Goal: Task Accomplishment & Management: Manage account settings

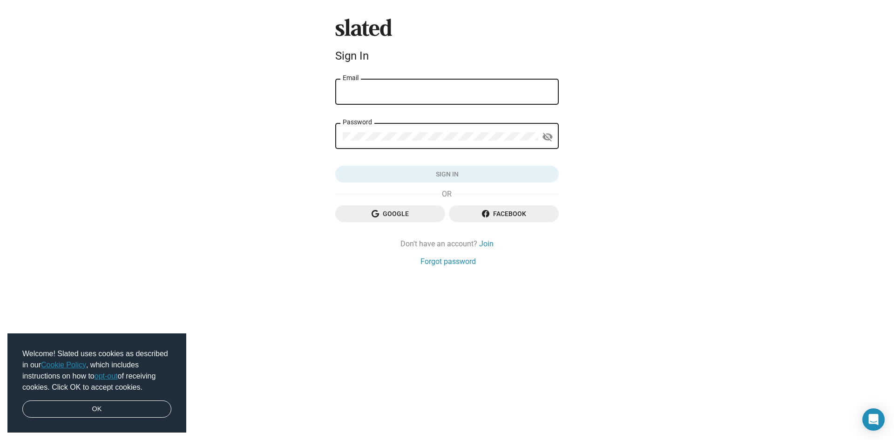
click at [383, 93] on input "Email" at bounding box center [447, 92] width 209 height 8
type input "DonnyD1985@gmail.com"
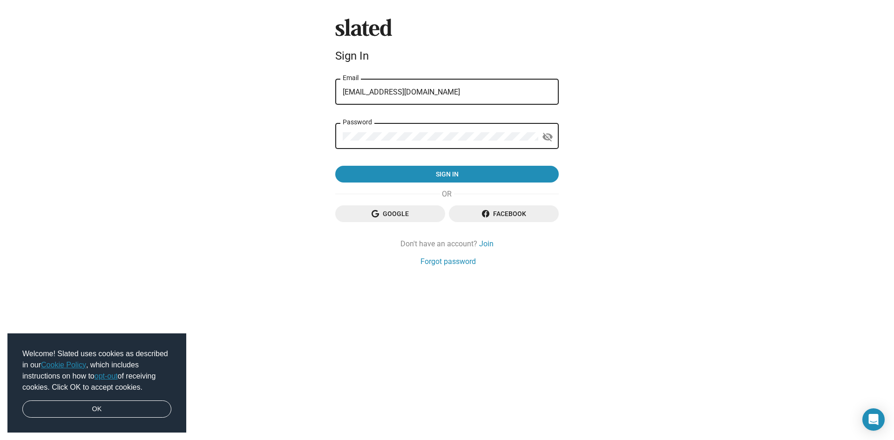
click at [335, 166] on button "Sign in" at bounding box center [447, 174] width 224 height 17
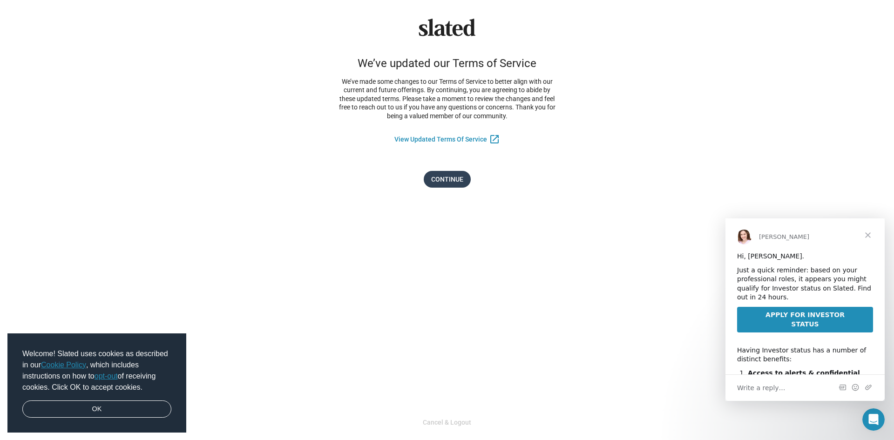
click at [443, 175] on span "Continue" at bounding box center [447, 179] width 32 height 17
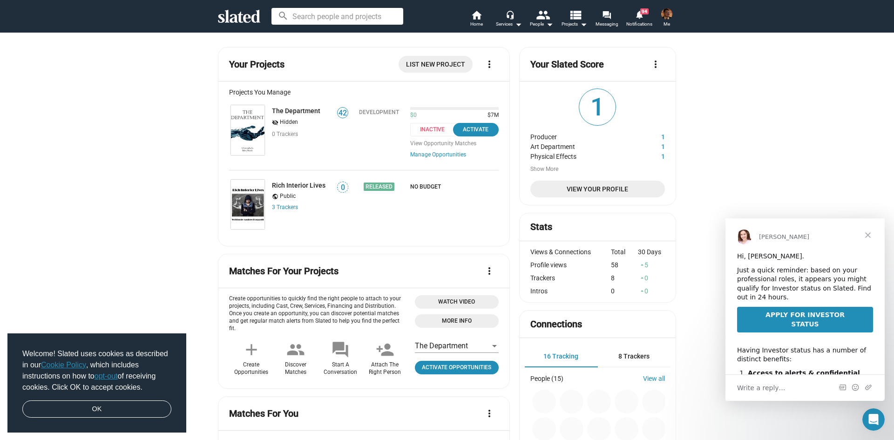
click at [423, 128] on span "Inactive" at bounding box center [435, 130] width 50 height 14
drag, startPoint x: 466, startPoint y: 131, endPoint x: 426, endPoint y: 130, distance: 40.5
click at [417, 130] on div "Inactive Activate" at bounding box center [454, 130] width 88 height 14
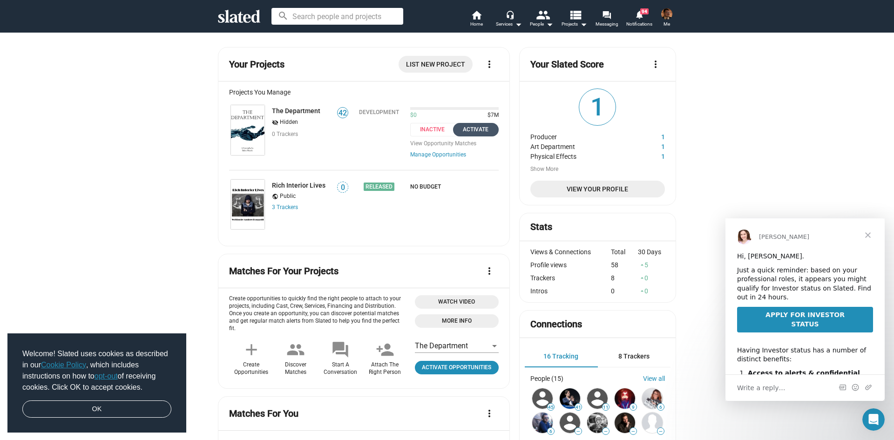
drag, startPoint x: 466, startPoint y: 130, endPoint x: 455, endPoint y: 129, distance: 10.4
click at [459, 129] on div "Activate" at bounding box center [476, 130] width 34 height 10
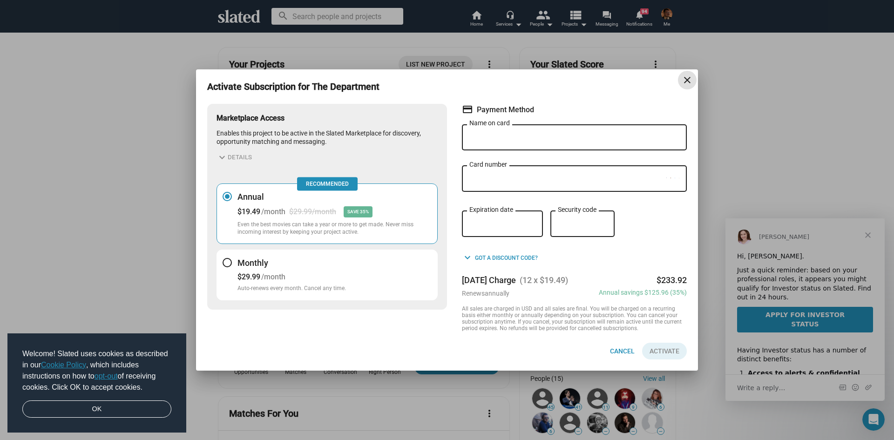
click at [690, 79] on mat-icon "close" at bounding box center [687, 80] width 11 height 11
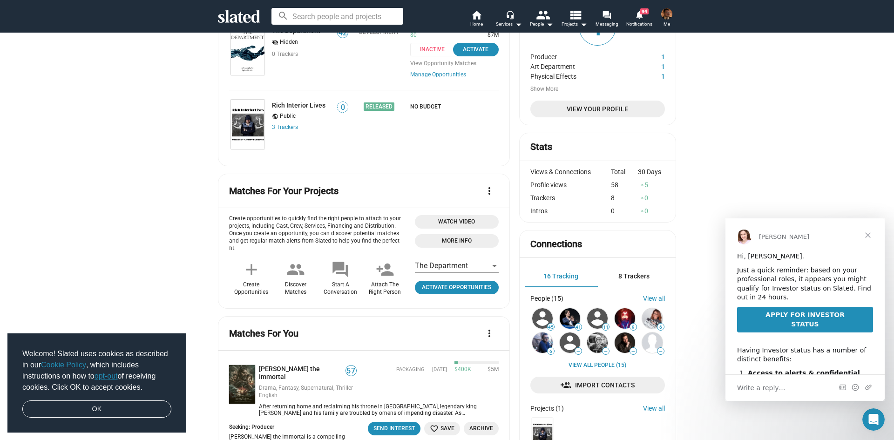
scroll to position [93, 0]
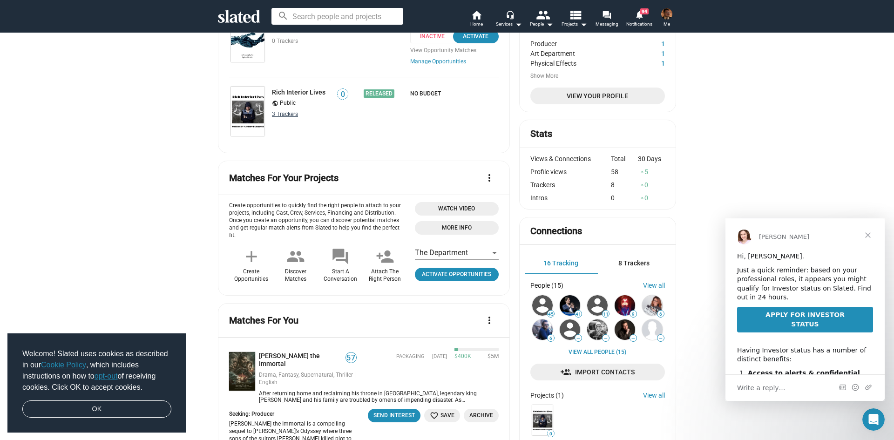
click at [279, 113] on link "3 Tracker s" at bounding box center [285, 114] width 26 height 7
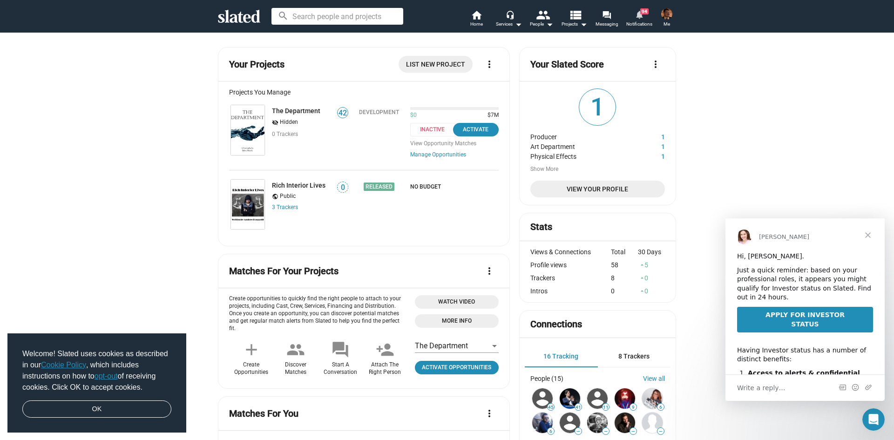
click at [644, 16] on mat-icon "notifications" at bounding box center [639, 14] width 9 height 9
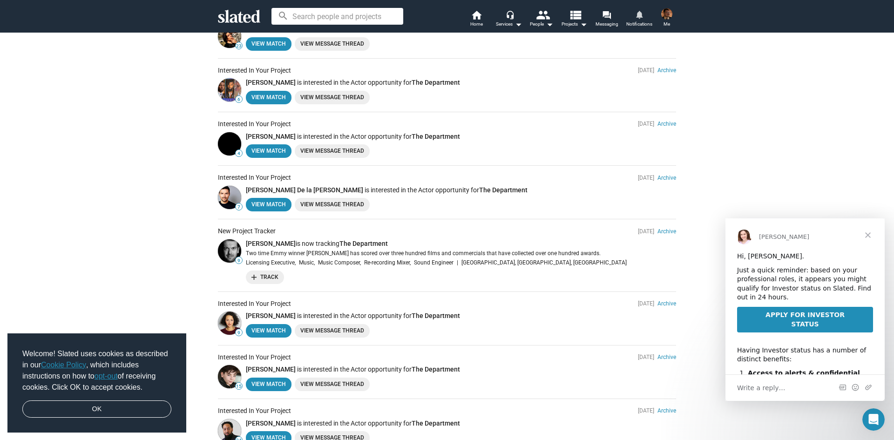
scroll to position [186, 0]
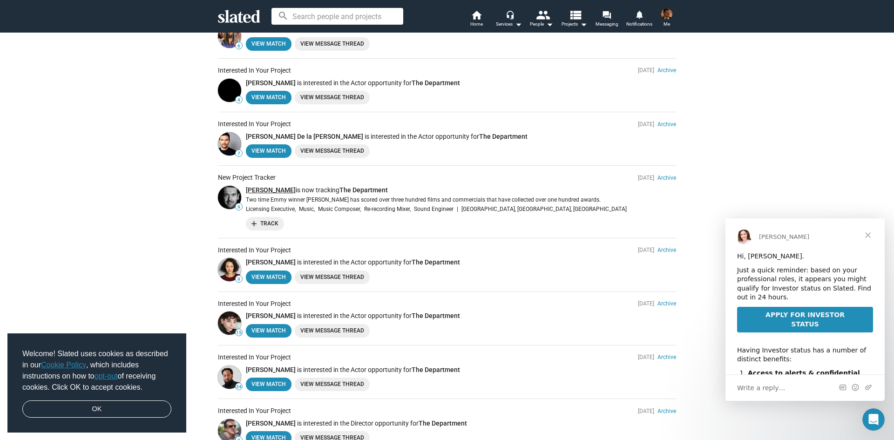
click at [265, 188] on link "Lars Deutsch" at bounding box center [271, 189] width 50 height 7
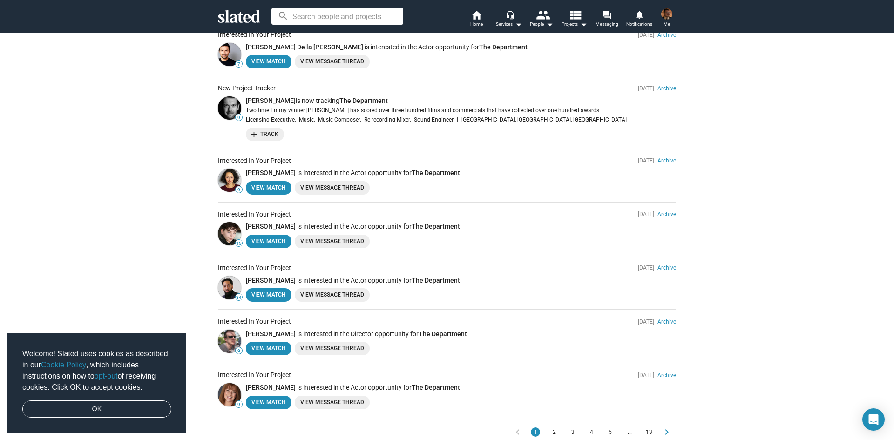
scroll to position [279, 0]
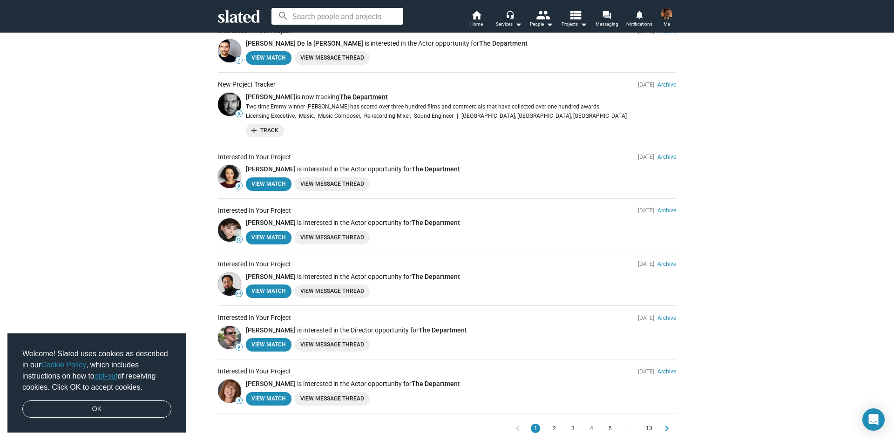
click at [360, 93] on li "New Project Tracker Nov 20, 2023 Archive 9 Lars Deutsch is now tracking The Dep…" at bounding box center [447, 109] width 458 height 72
click at [360, 95] on link "The Department" at bounding box center [364, 96] width 48 height 7
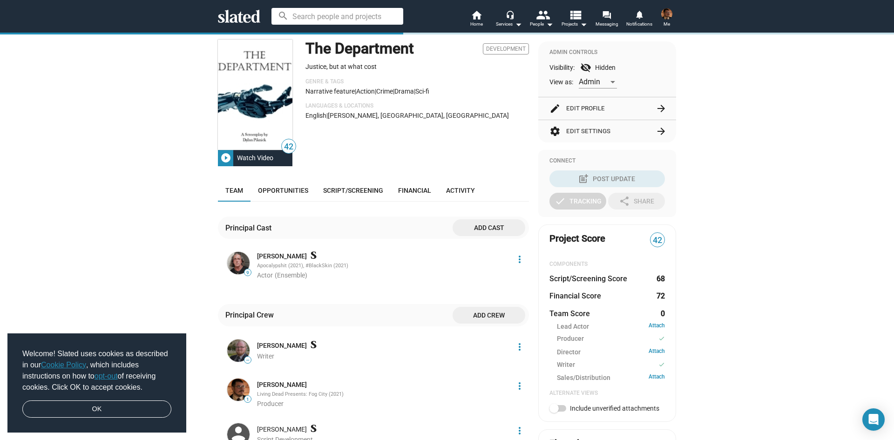
scroll to position [93, 0]
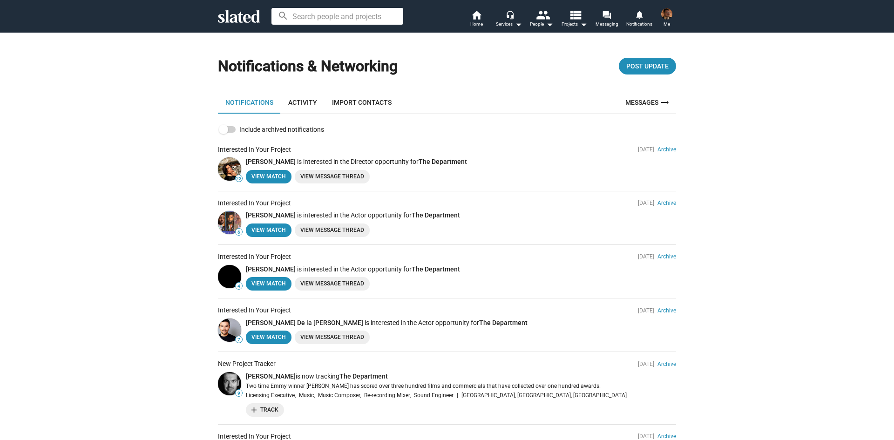
drag, startPoint x: 453, startPoint y: 202, endPoint x: 455, endPoint y: 194, distance: 7.8
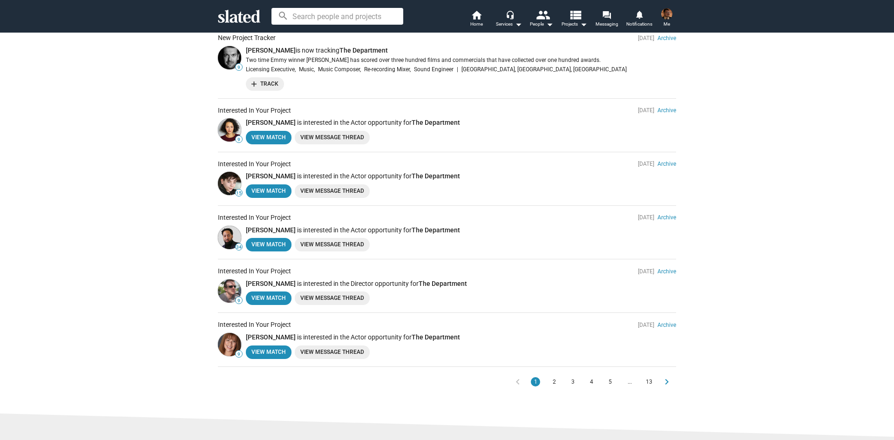
scroll to position [373, 0]
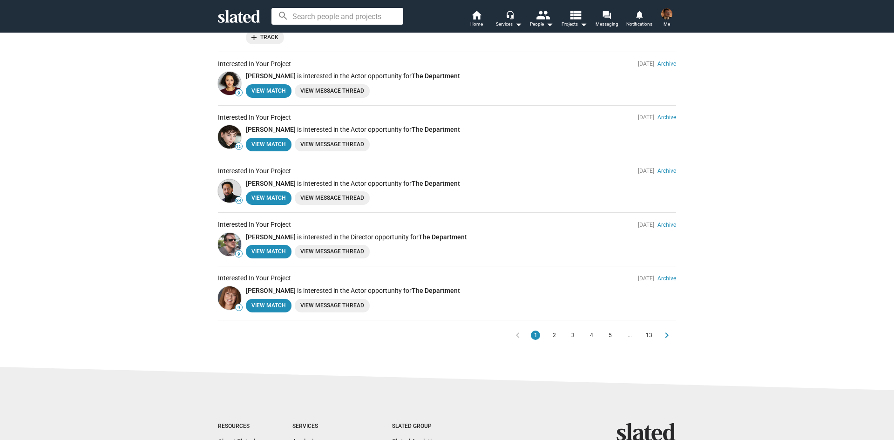
click at [665, 334] on mat-icon "chevron_right" at bounding box center [666, 335] width 11 height 11
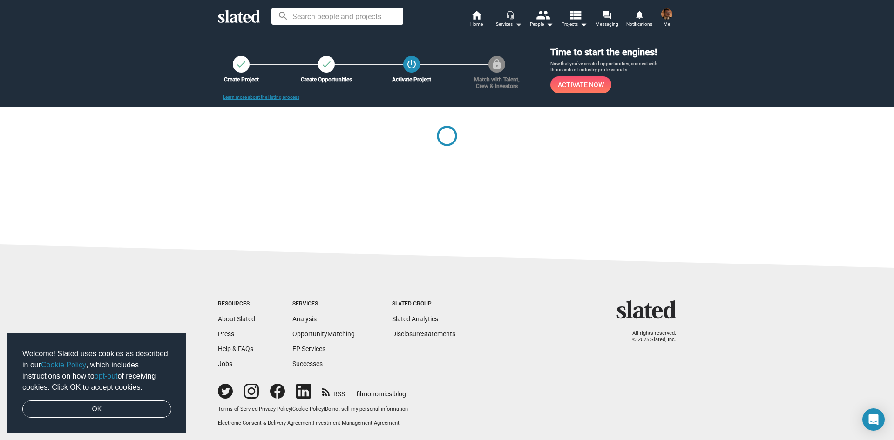
click at [520, 26] on mat-icon "arrow_drop_down" at bounding box center [518, 24] width 11 height 11
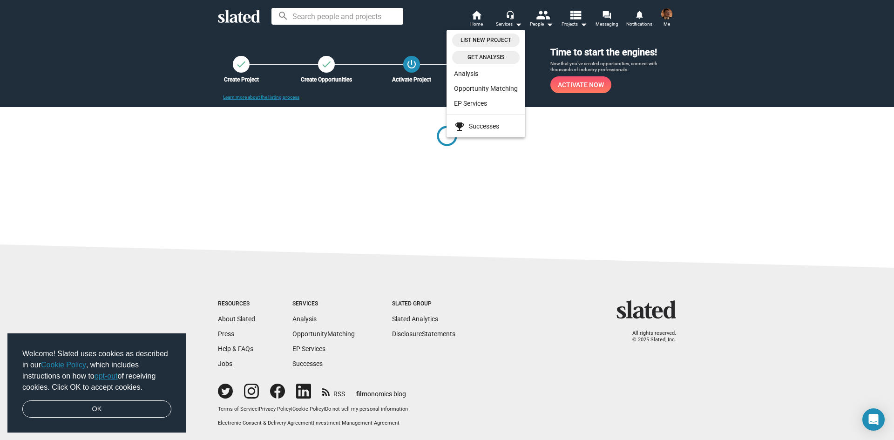
click at [546, 24] on div at bounding box center [447, 220] width 894 height 440
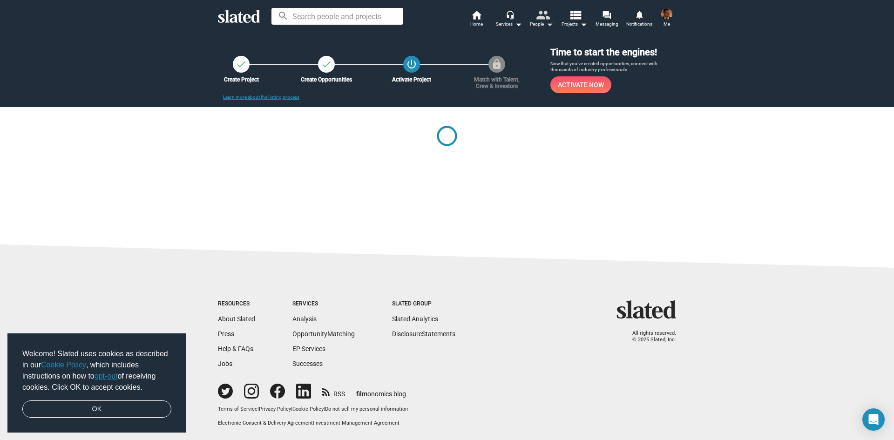
click at [548, 23] on mat-icon "arrow_drop_down" at bounding box center [549, 24] width 11 height 11
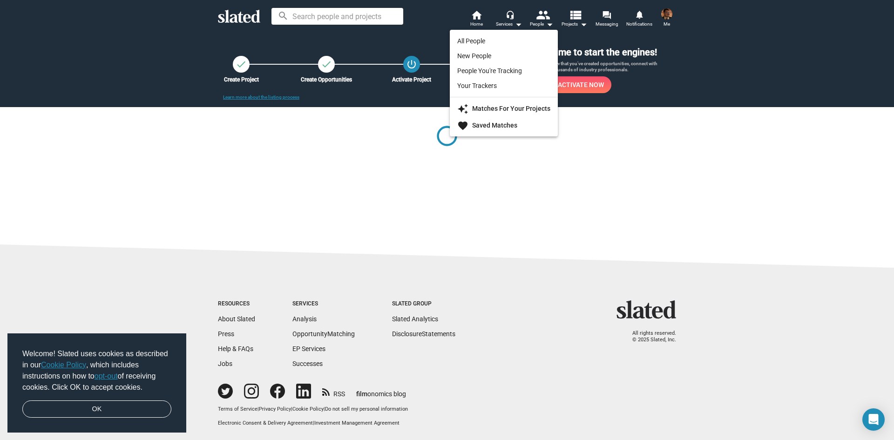
click at [406, 132] on div at bounding box center [447, 220] width 894 height 440
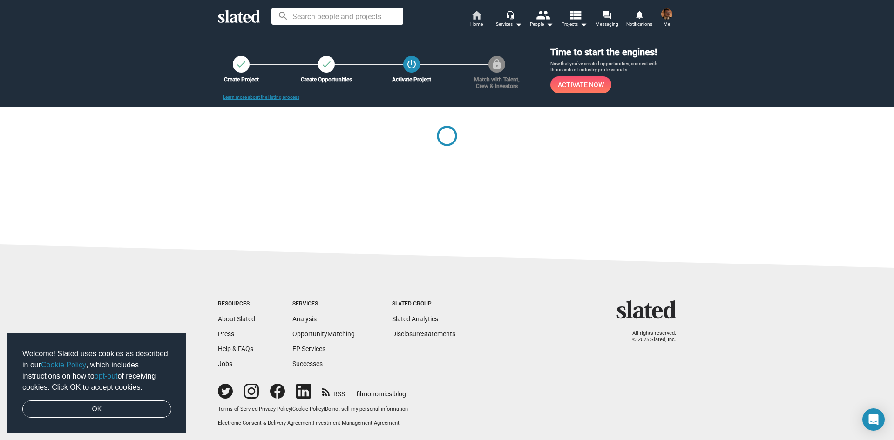
click at [479, 20] on span "Home" at bounding box center [476, 24] width 13 height 11
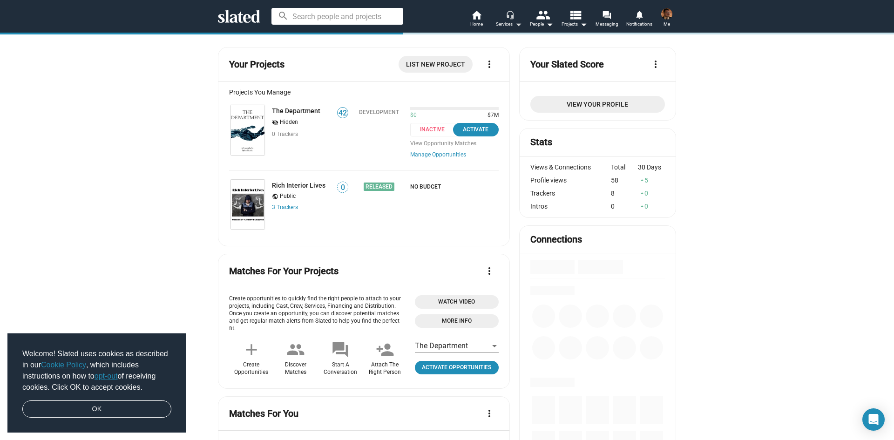
click at [515, 21] on mat-icon "arrow_drop_down" at bounding box center [518, 24] width 11 height 11
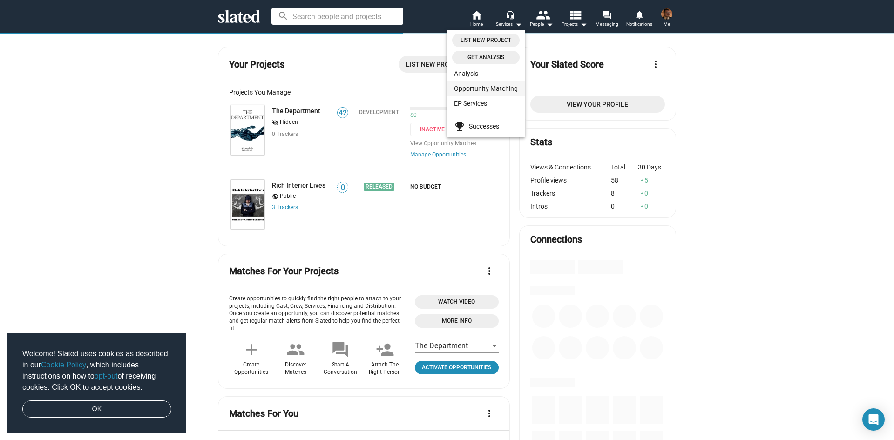
click at [503, 90] on link "Opportunity Matching" at bounding box center [486, 88] width 79 height 15
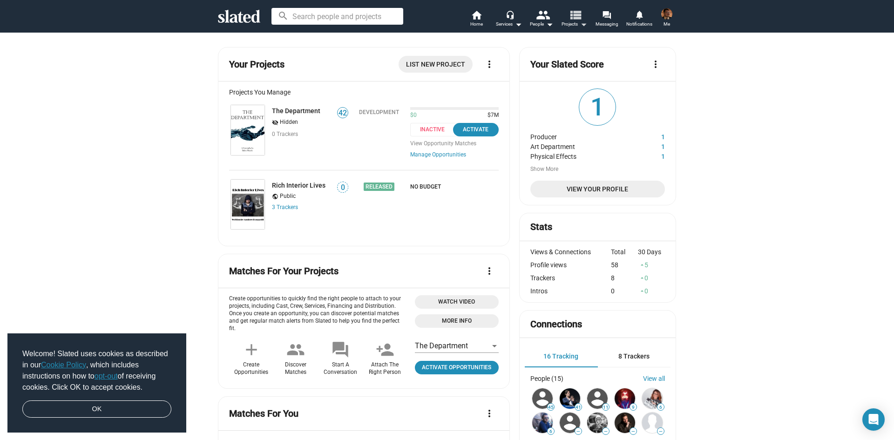
click at [577, 17] on mat-icon "view_list" at bounding box center [576, 15] width 14 height 14
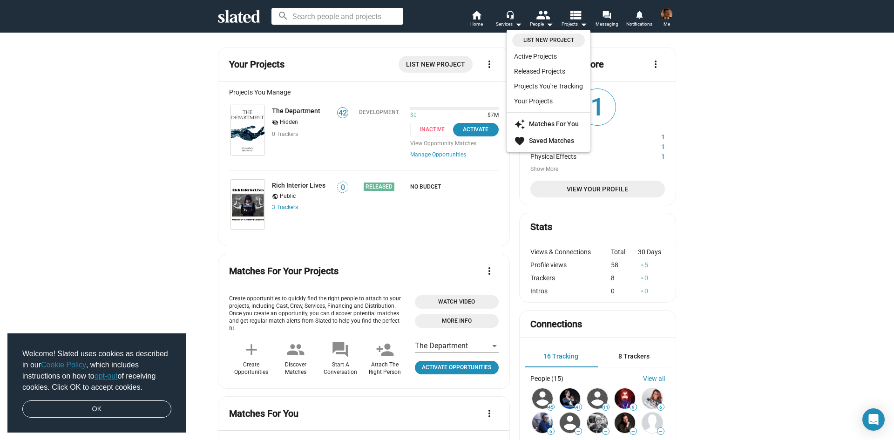
click at [605, 21] on div at bounding box center [447, 220] width 894 height 440
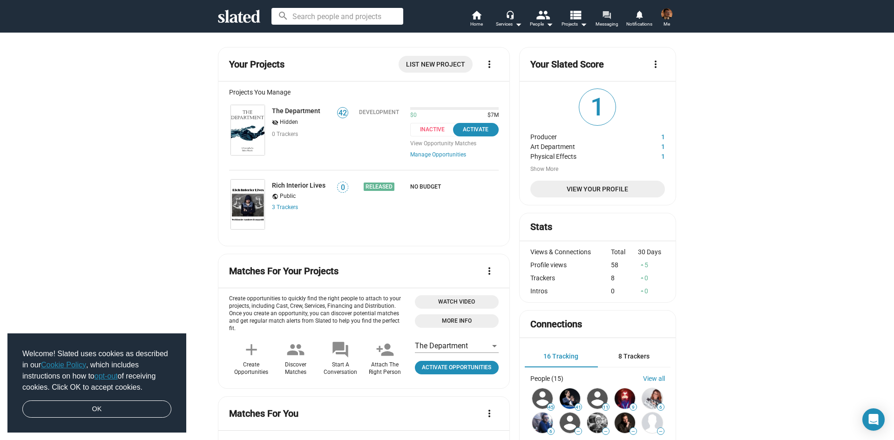
click at [608, 13] on mat-icon "forum" at bounding box center [606, 14] width 9 height 9
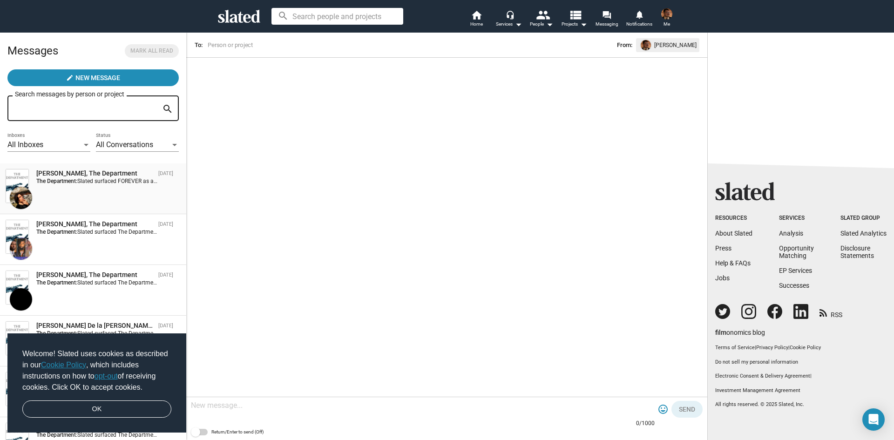
click at [111, 191] on div "[PERSON_NAME], The Department [DATE] The Department: Slated surfaced FOREVER as…" at bounding box center [93, 189] width 175 height 40
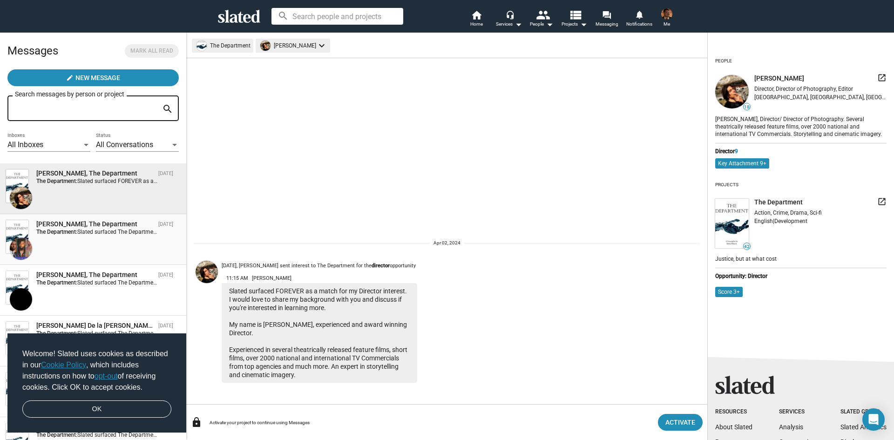
click at [88, 240] on div "[PERSON_NAME], The Department [DATE] The Department: Slated surfaced The Depart…" at bounding box center [93, 240] width 175 height 40
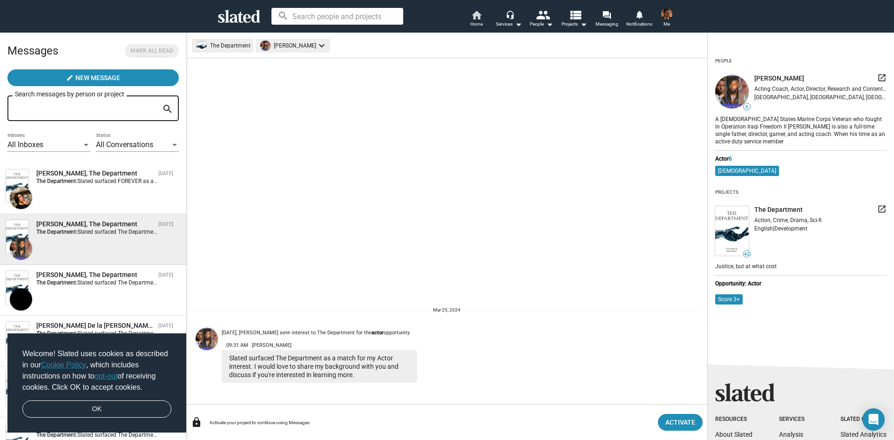
click at [473, 17] on mat-icon "home" at bounding box center [476, 14] width 11 height 11
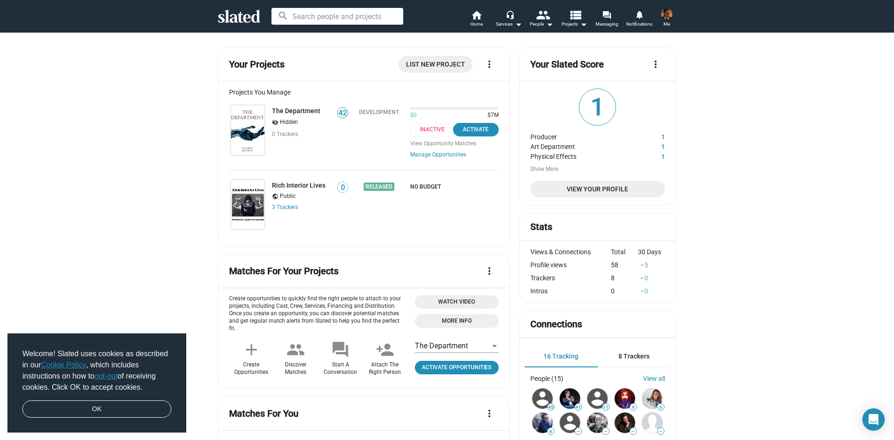
click at [591, 109] on span "1" at bounding box center [597, 107] width 36 height 36
click at [591, 188] on span "View Your Profile" at bounding box center [598, 189] width 120 height 17
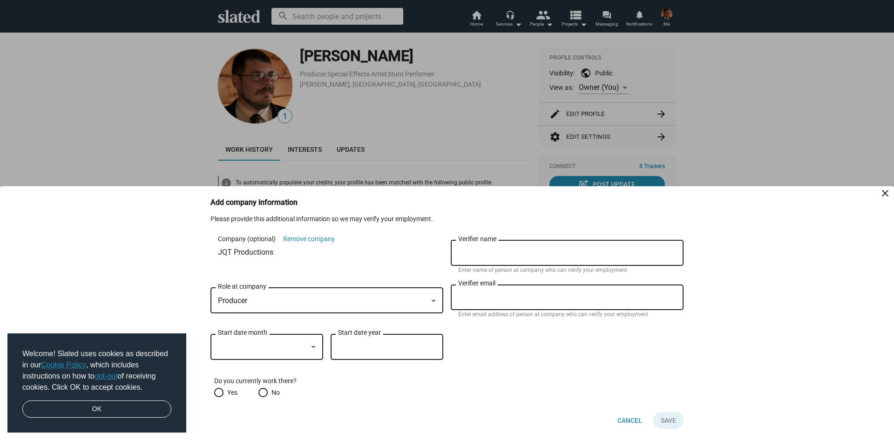
click at [353, 301] on div "Producer" at bounding box center [323, 301] width 210 height 10
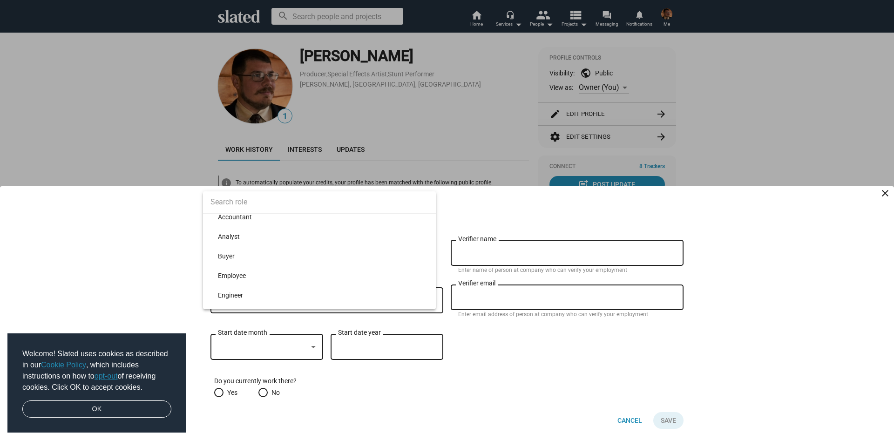
scroll to position [186, 0]
click at [285, 200] on input "text" at bounding box center [319, 201] width 233 height 23
type input "u"
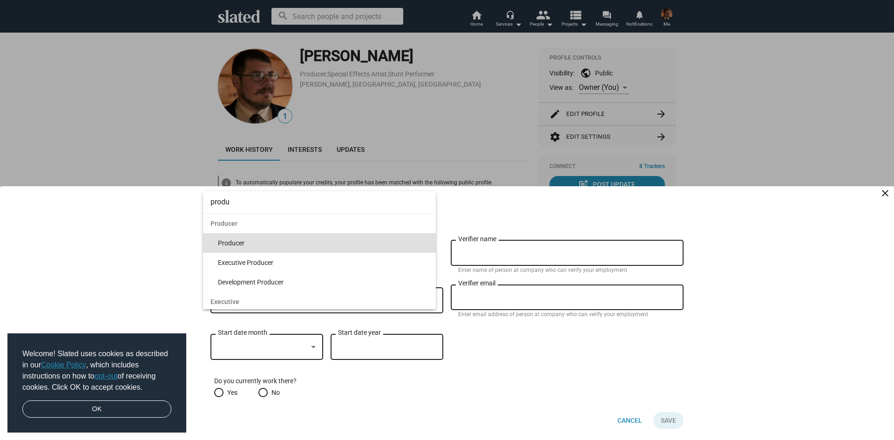
type input "produ"
click at [283, 241] on span "Producer" at bounding box center [323, 243] width 211 height 20
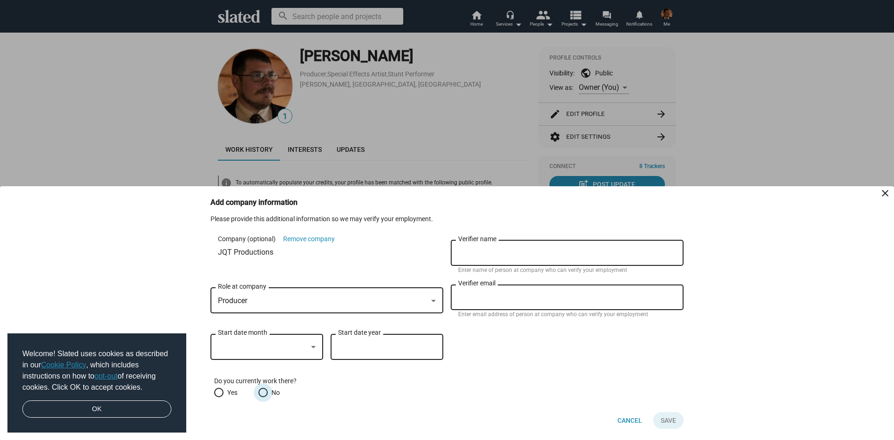
click at [265, 392] on span at bounding box center [262, 392] width 9 height 9
click at [265, 392] on input "No" at bounding box center [262, 392] width 9 height 9
radio input "true"
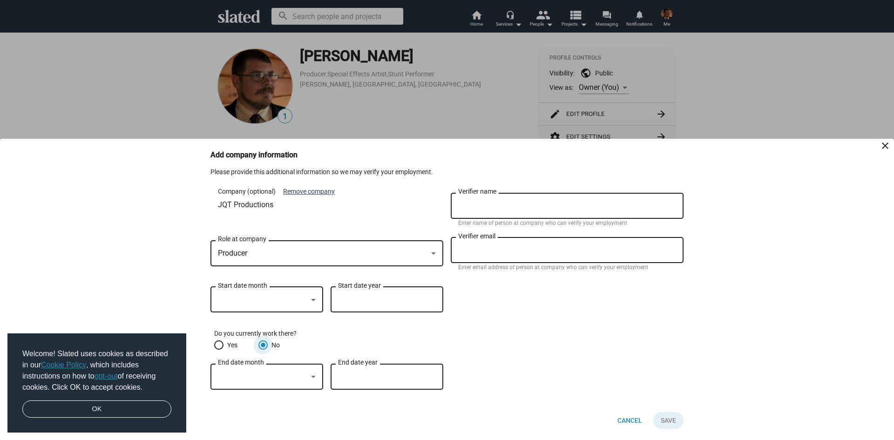
click at [319, 191] on button "Remove company" at bounding box center [309, 191] width 52 height 9
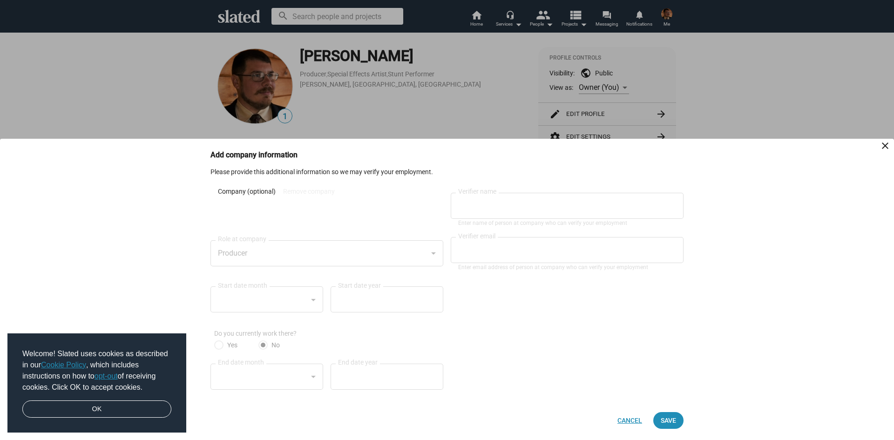
click at [627, 420] on span "Cancel" at bounding box center [630, 420] width 25 height 17
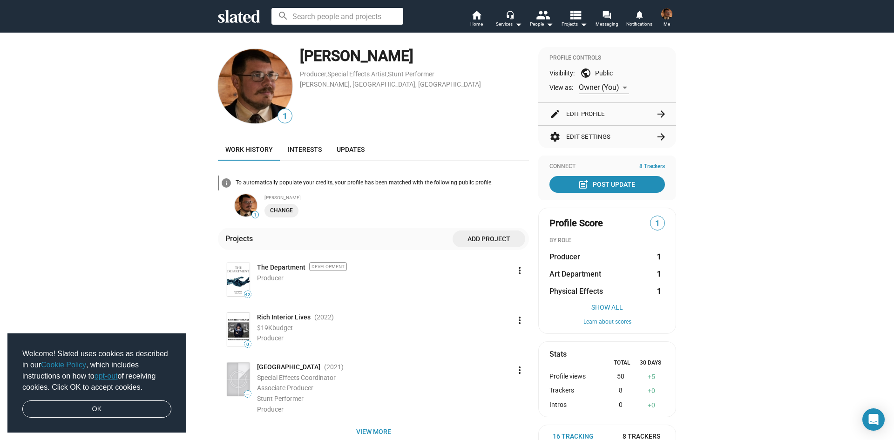
click at [614, 111] on button "edit Edit Profile arrow_forward" at bounding box center [607, 114] width 115 height 22
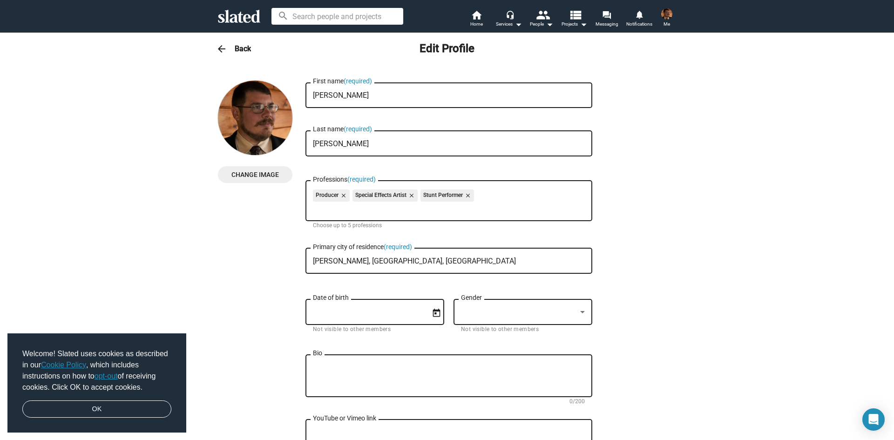
drag, startPoint x: 382, startPoint y: 264, endPoint x: 286, endPoint y: 265, distance: 96.4
click at [286, 265] on div "Change Image Change Image [PERSON_NAME] First name (required) [PERSON_NAME] Las…" at bounding box center [447, 421] width 458 height 681
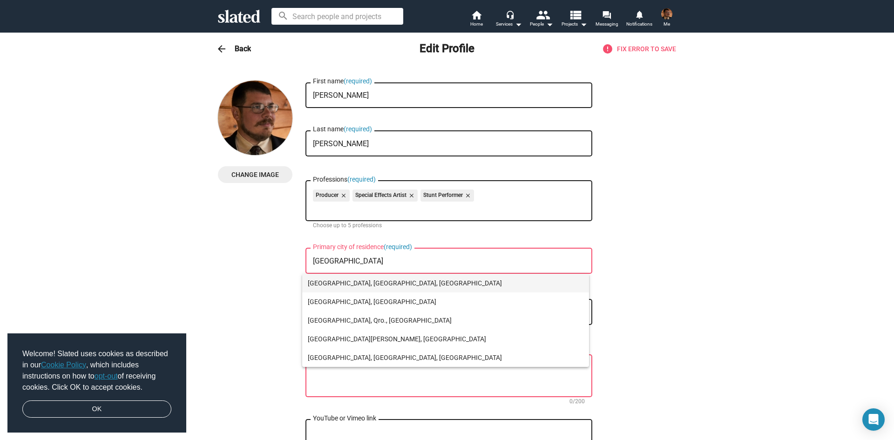
click at [345, 288] on span "[GEOGRAPHIC_DATA], [GEOGRAPHIC_DATA], [GEOGRAPHIC_DATA]" at bounding box center [446, 283] width 276 height 19
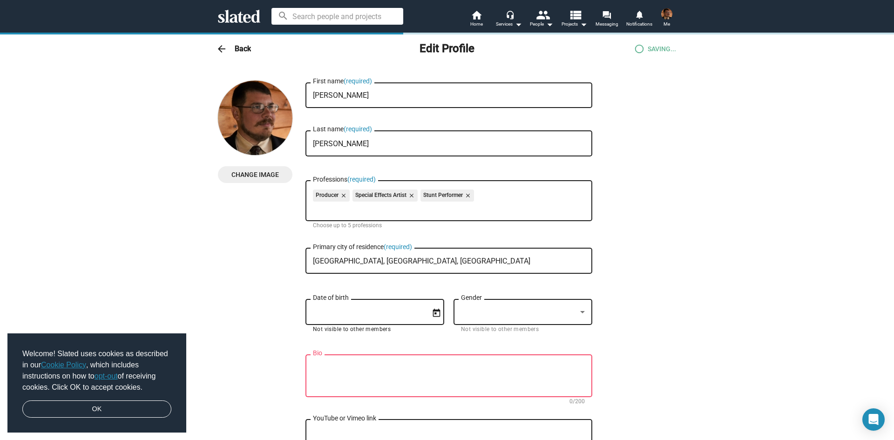
click at [353, 313] on input "Date of birth" at bounding box center [368, 312] width 111 height 8
type input "[GEOGRAPHIC_DATA], [GEOGRAPHIC_DATA], [GEOGRAPHIC_DATA]"
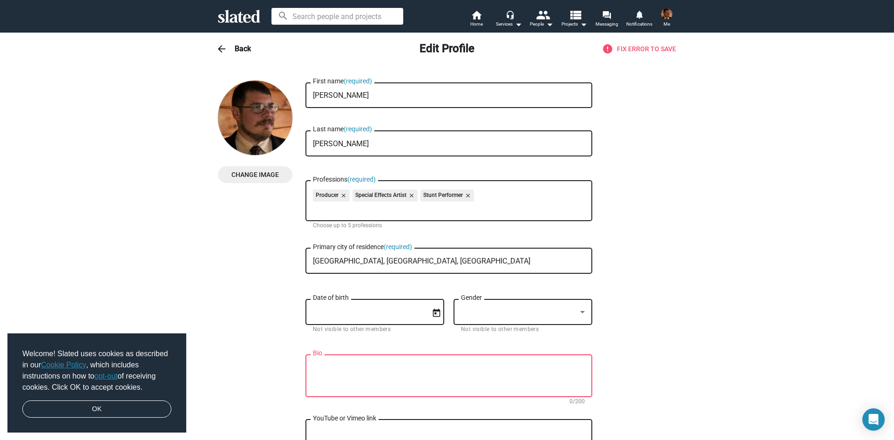
click at [229, 16] on icon at bounding box center [239, 16] width 42 height 13
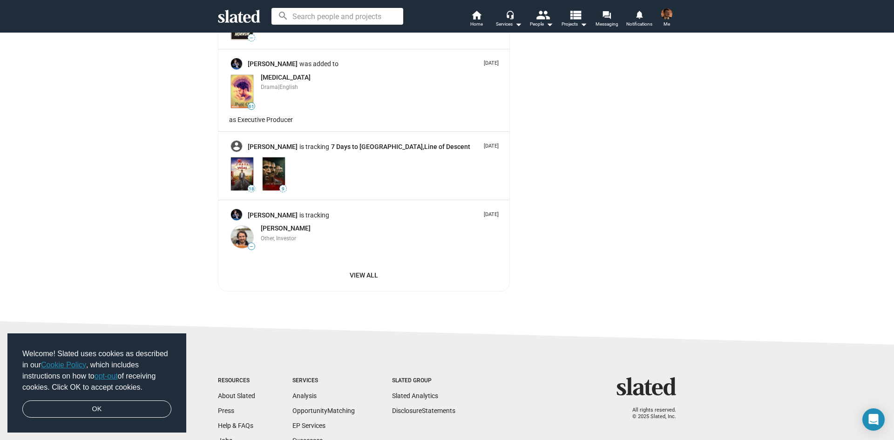
scroll to position [1870, 0]
